Goal: Task Accomplishment & Management: Manage account settings

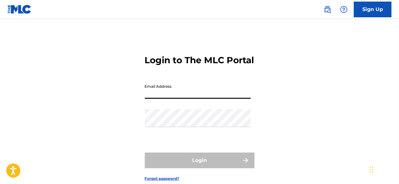
click at [196, 99] on input "Email Address" at bounding box center [198, 90] width 106 height 18
type input "[EMAIL_ADDRESS][DOMAIN_NAME]"
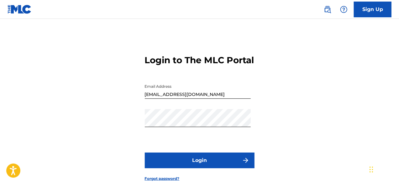
click at [195, 167] on button "Login" at bounding box center [200, 160] width 110 height 16
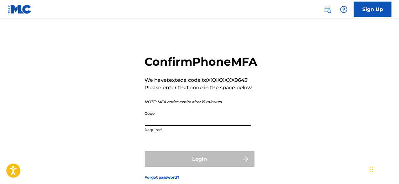
click at [190, 126] on input "Code" at bounding box center [198, 117] width 106 height 18
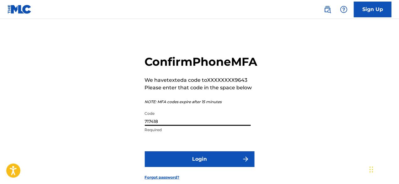
type input "717418"
click at [177, 167] on button "Login" at bounding box center [200, 159] width 110 height 16
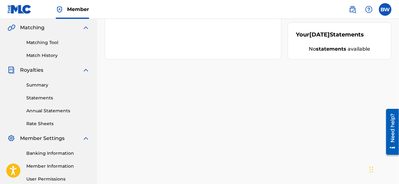
scroll to position [157, 0]
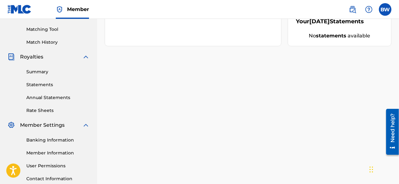
click at [246, 126] on div "Kuo Entertainment Your amount paid last distribution $0 Amount paid to date thi…" at bounding box center [248, 40] width 302 height 324
click at [366, 8] on div at bounding box center [369, 9] width 13 height 13
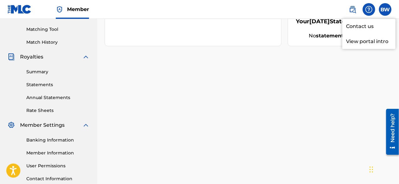
click at [385, 8] on label at bounding box center [385, 9] width 13 height 13
click at [386, 9] on input "BW [PERSON_NAME] [EMAIL_ADDRESS][DOMAIN_NAME] Notification Preferences Profile …" at bounding box center [386, 9] width 0 height 0
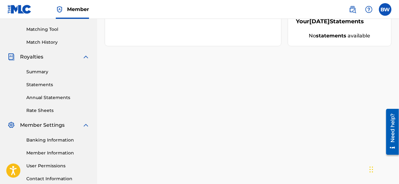
click at [393, 141] on div "Need help?" at bounding box center [393, 127] width 8 height 29
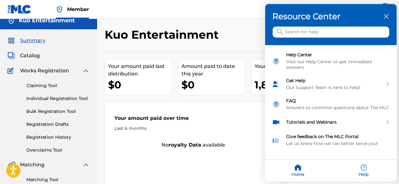
scroll to position [0, 0]
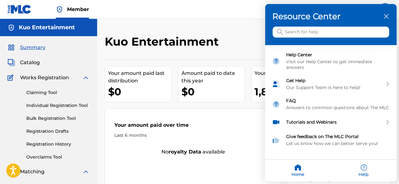
click at [254, 50] on div at bounding box center [199, 92] width 399 height 184
